Goal: Transaction & Acquisition: Purchase product/service

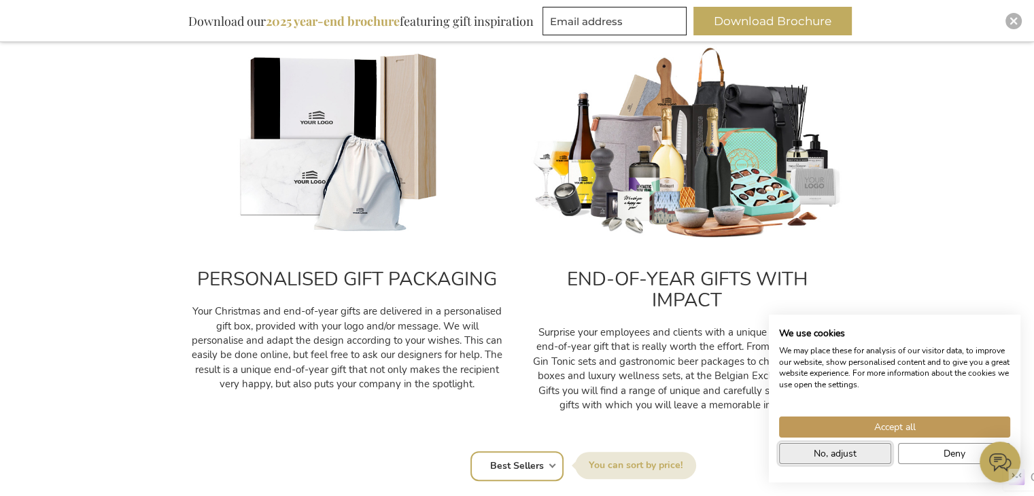
click at [848, 455] on span "No, adjust" at bounding box center [835, 454] width 43 height 14
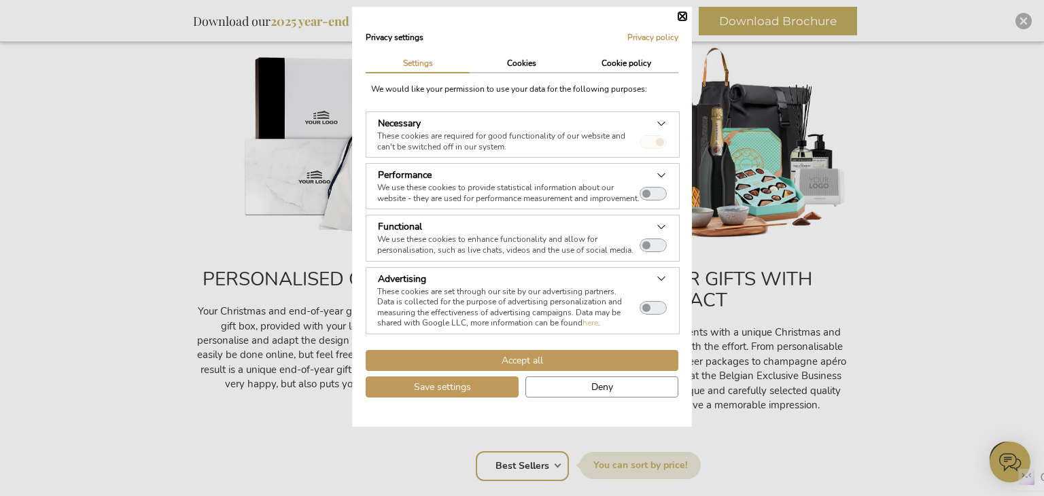
click at [636, 376] on div "Accept all Save settings Deny" at bounding box center [522, 376] width 320 height 53
click at [636, 387] on button "Deny" at bounding box center [601, 387] width 153 height 21
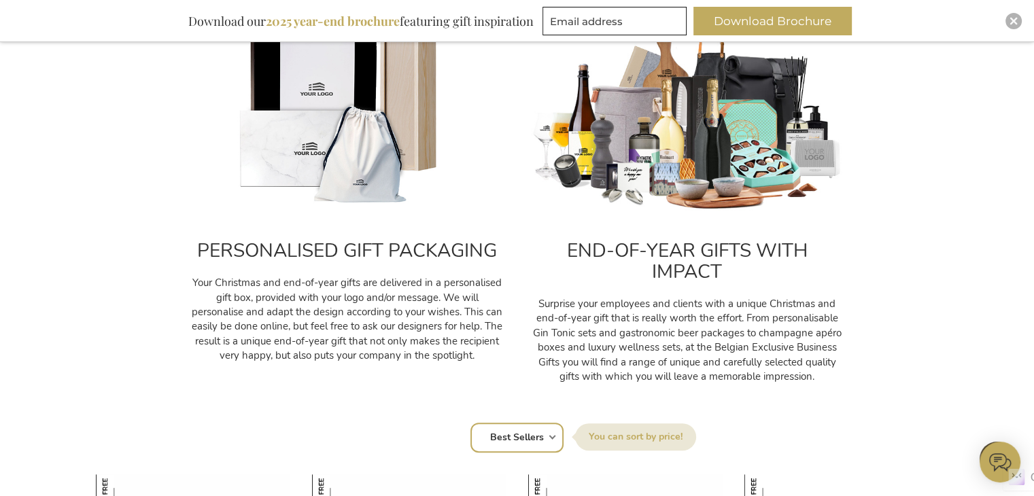
scroll to position [509, 0]
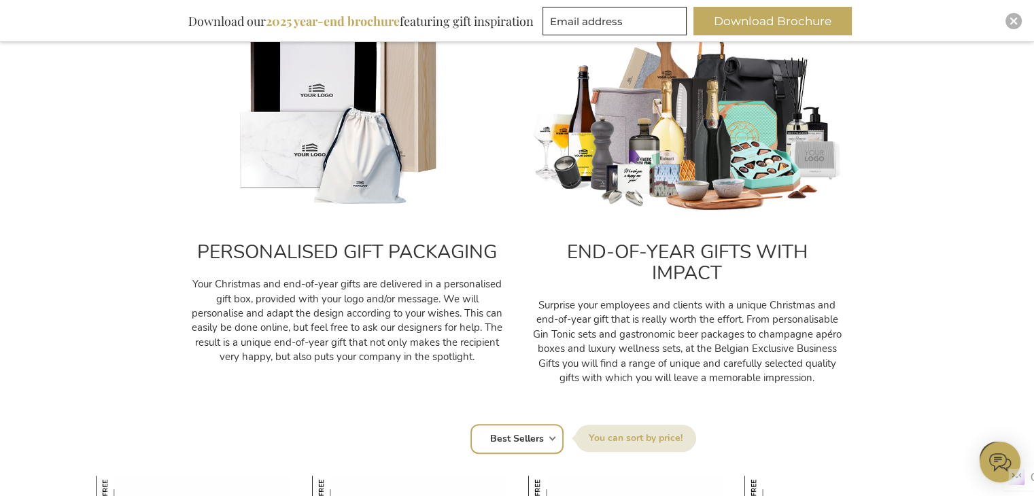
click at [546, 436] on select "Position Best Sellers Most Viewed New Biggest Saving Price: low to high Price: …" at bounding box center [516, 439] width 93 height 30
select select "price_asc"
click at [470, 424] on select "Position Best Sellers Most Viewed New Biggest Saving Price: low to high Price: …" at bounding box center [516, 439] width 93 height 30
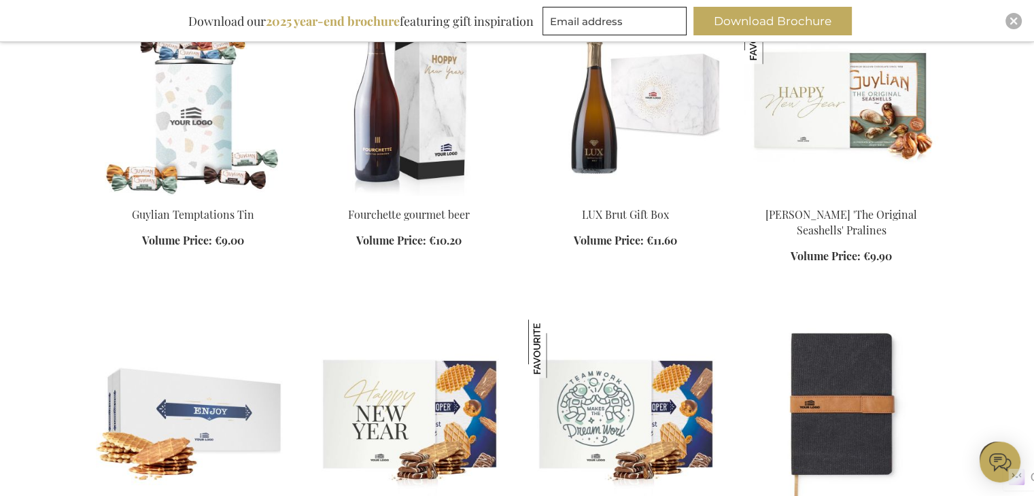
scroll to position [1417, 0]
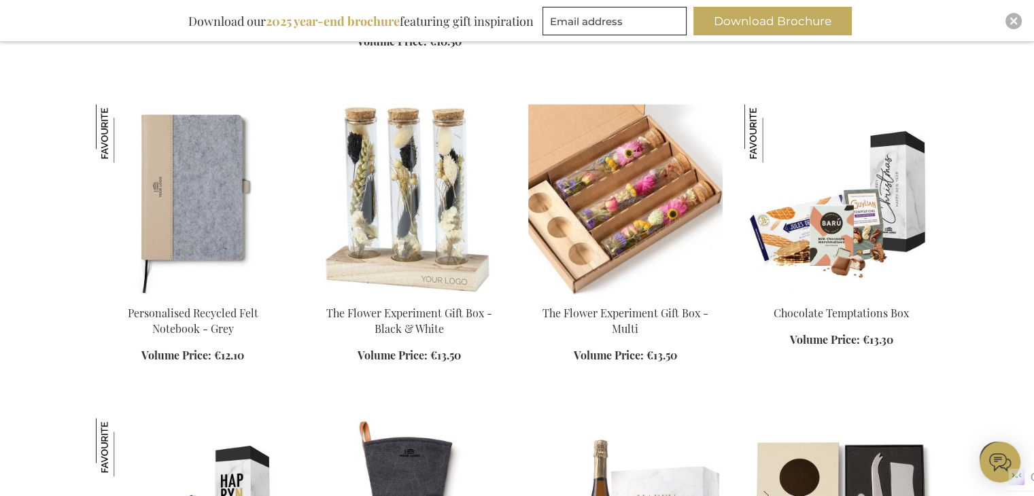
scroll to position [1838, 0]
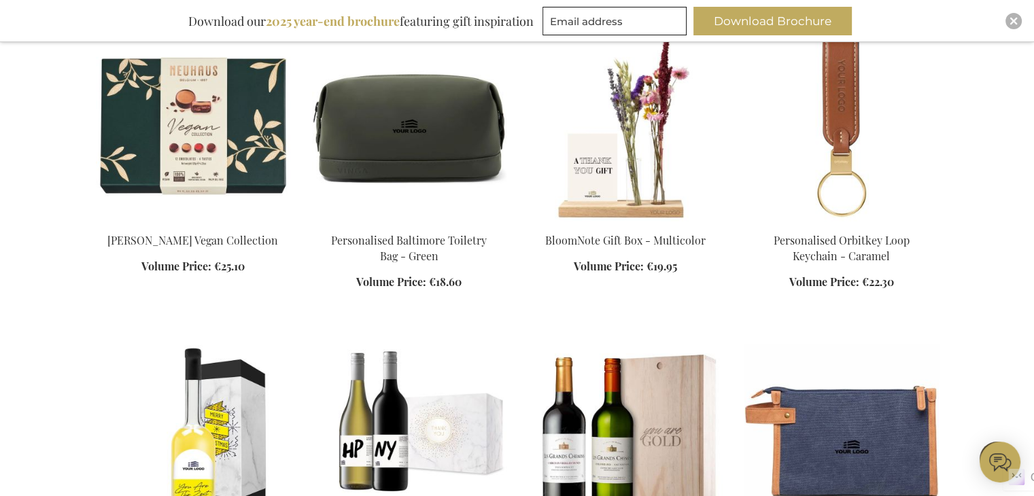
scroll to position [3167, 0]
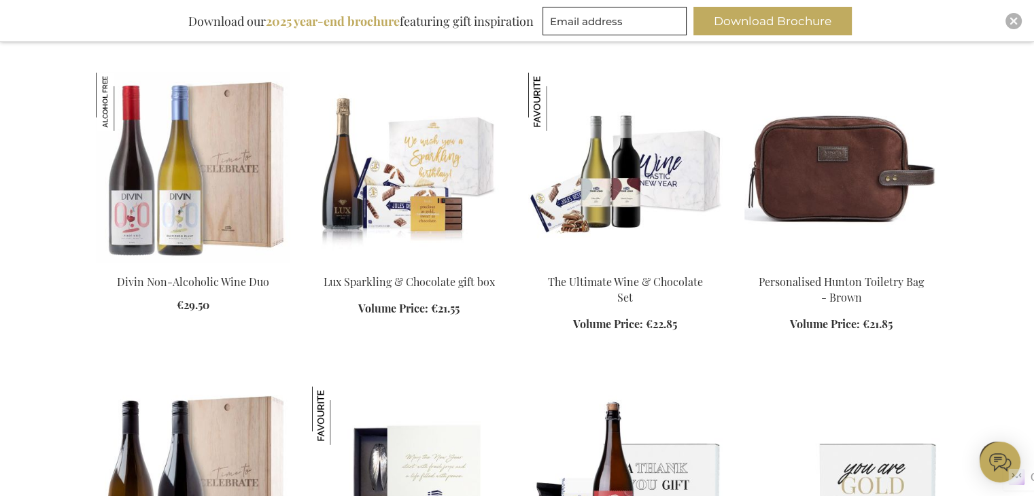
scroll to position [3755, 0]
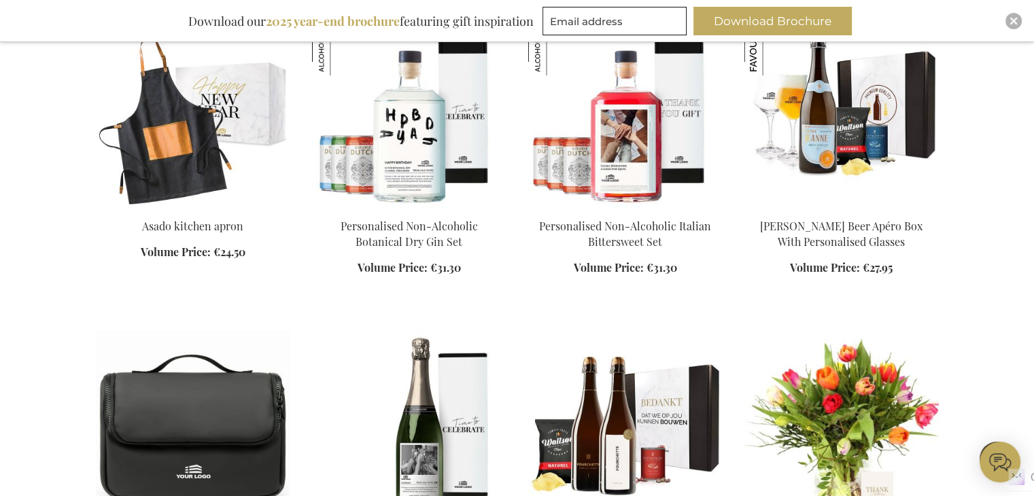
scroll to position [5378, 0]
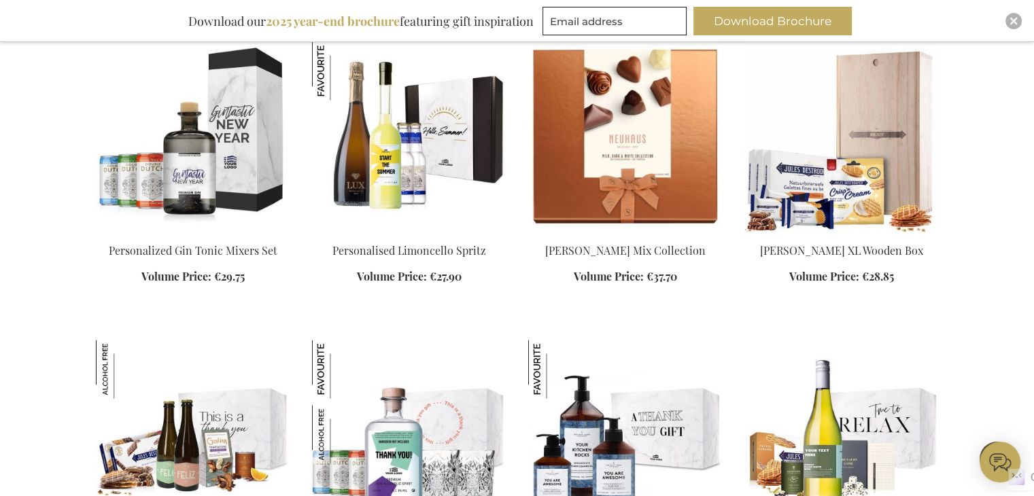
scroll to position [7188, 0]
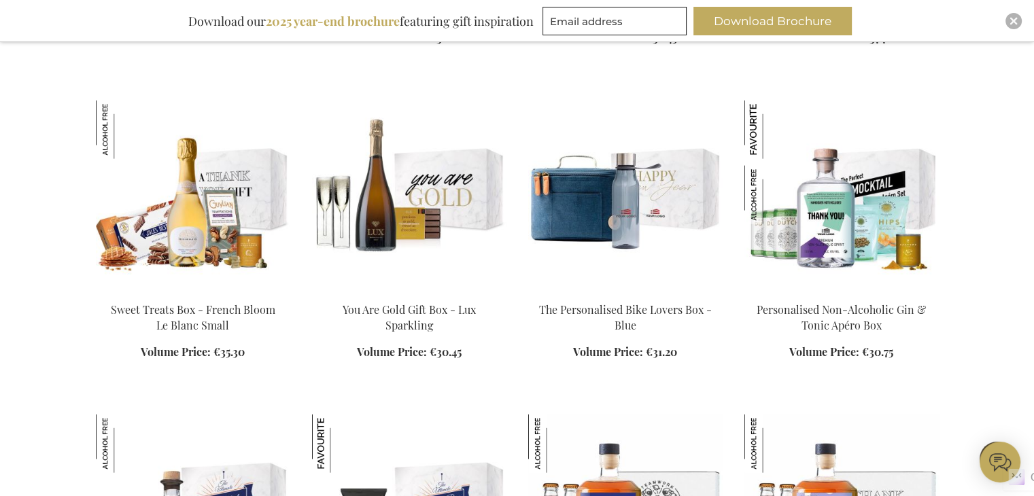
scroll to position [8090, 0]
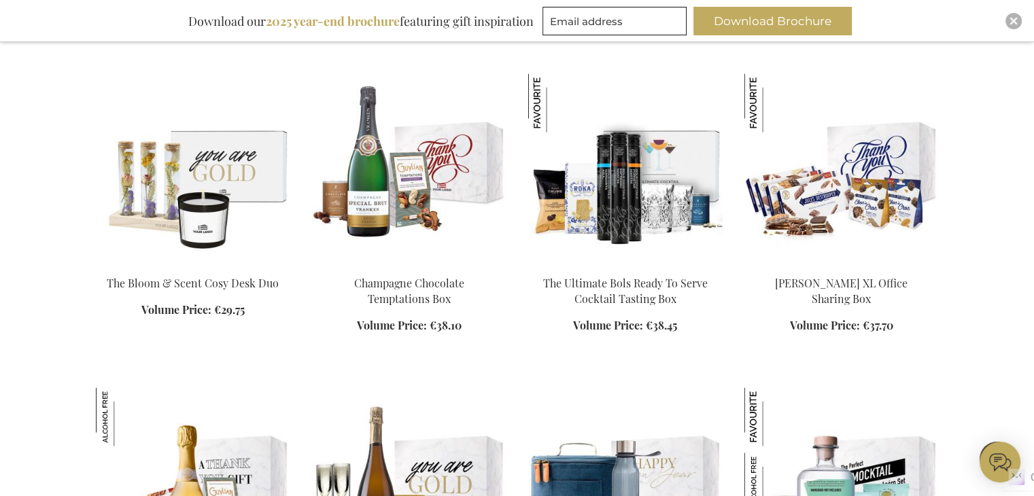
scroll to position [7761, 0]
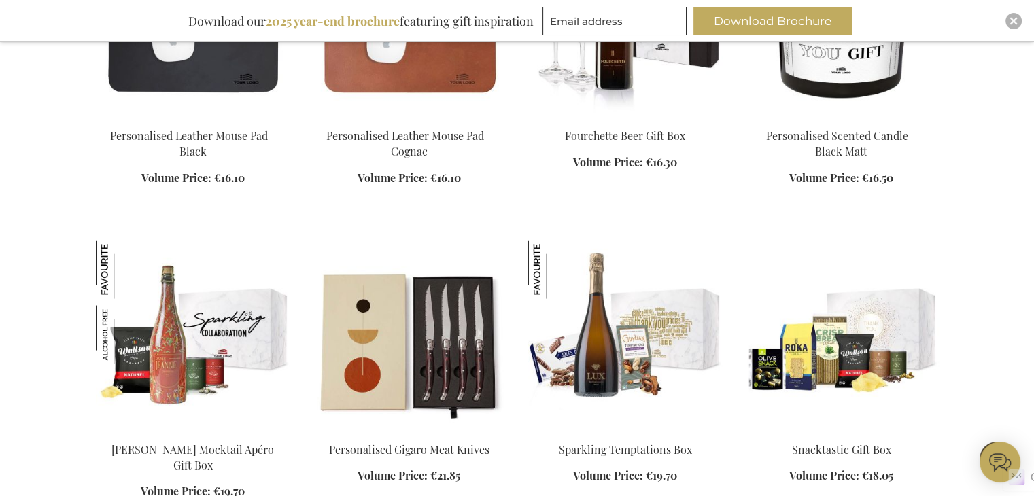
scroll to position [2613, 0]
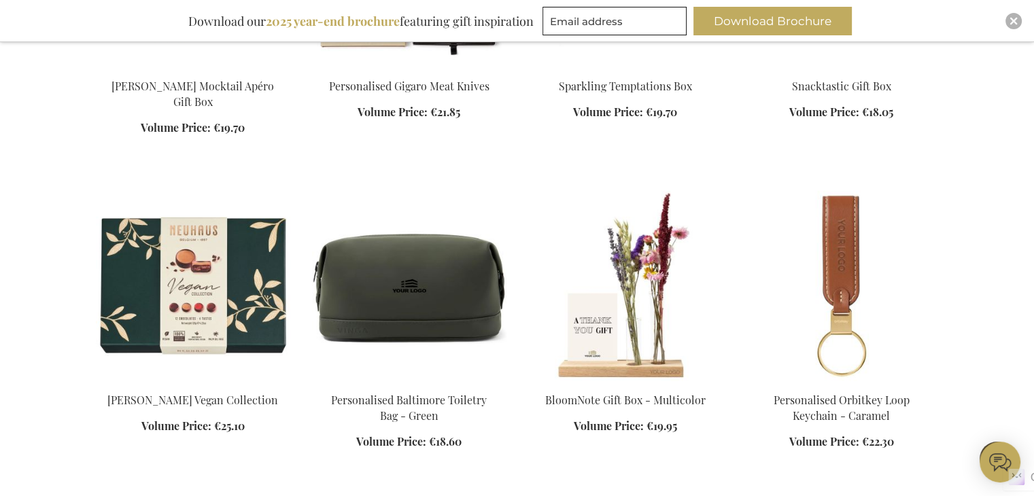
scroll to position [3037, 0]
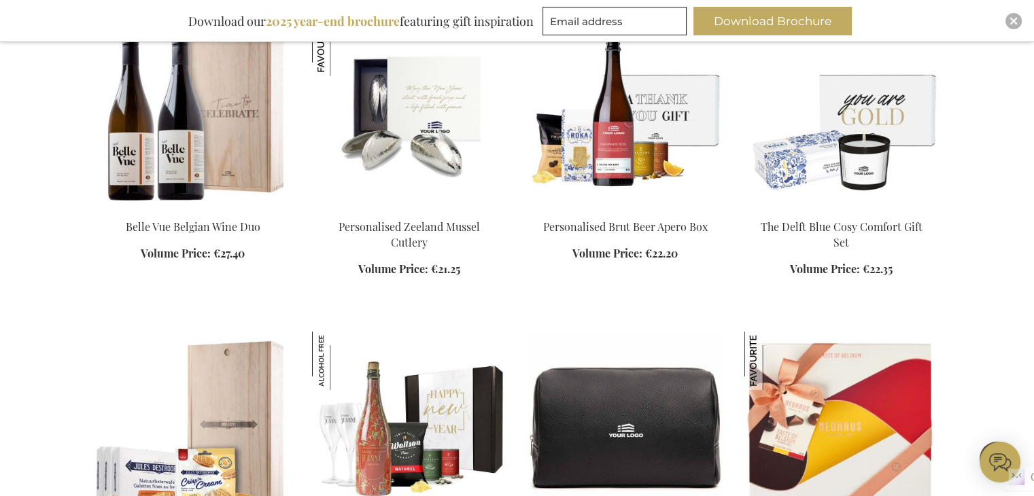
scroll to position [4122, 0]
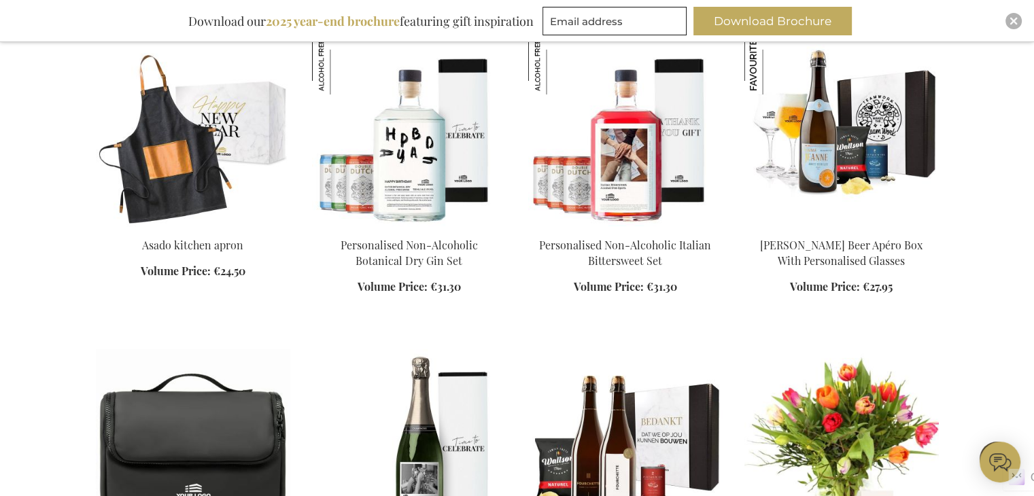
scroll to position [5620, 0]
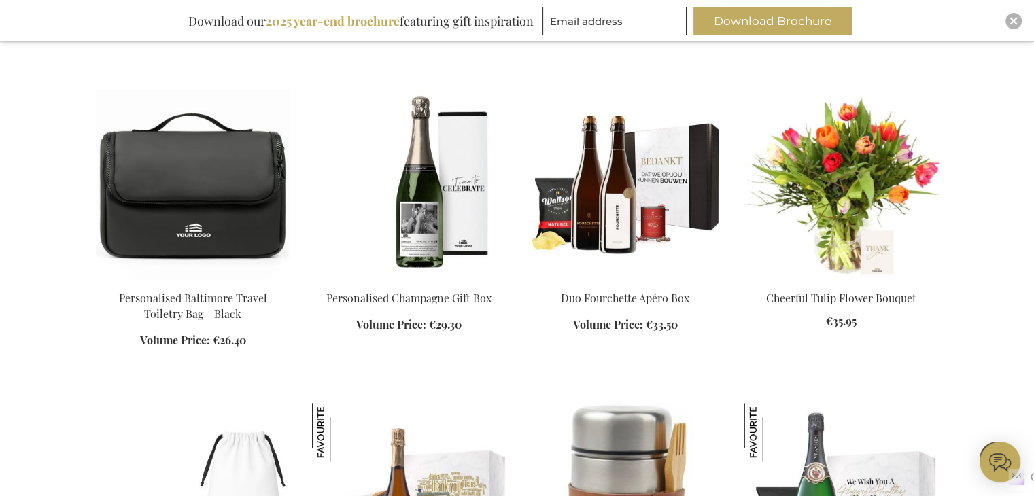
click at [863, 167] on img at bounding box center [841, 184] width 194 height 190
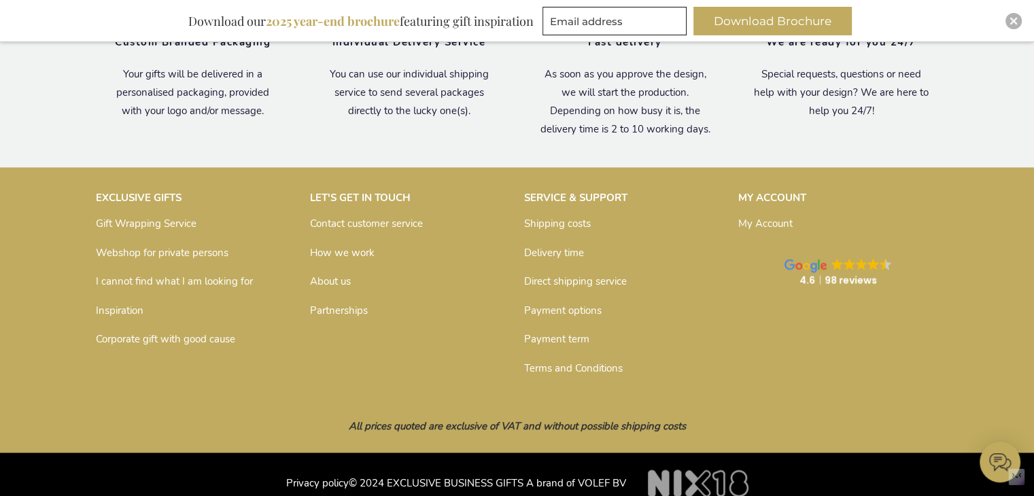
scroll to position [2075, 0]
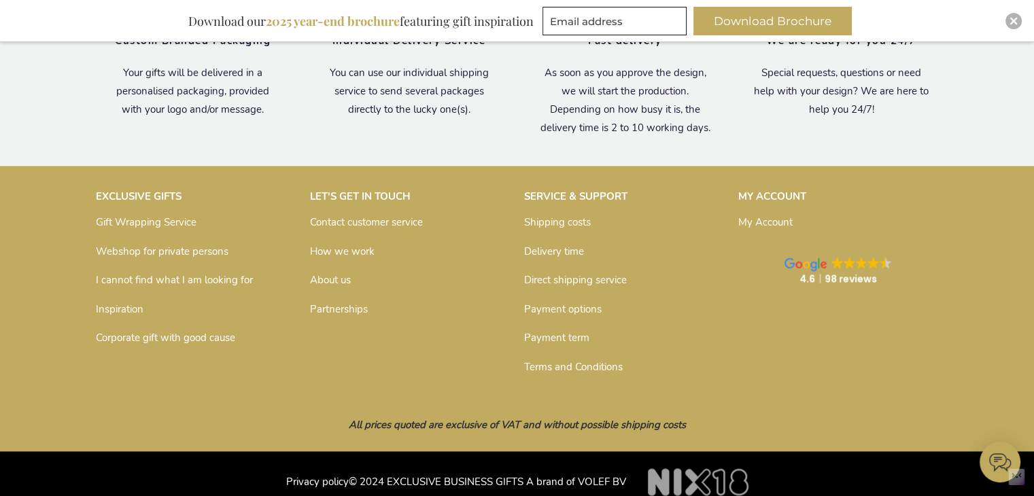
click at [337, 245] on link "How we work" at bounding box center [342, 252] width 65 height 14
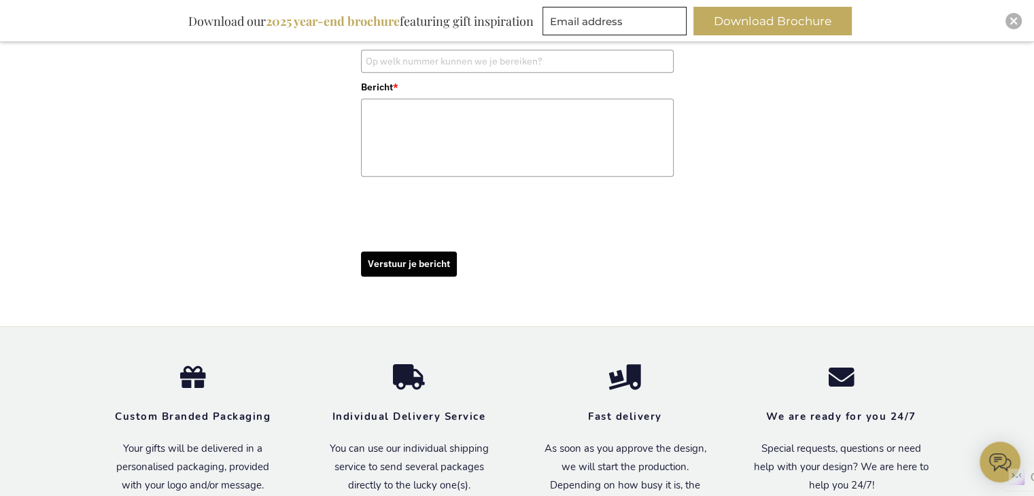
scroll to position [1186, 0]
